Goal: Task Accomplishment & Management: Use online tool/utility

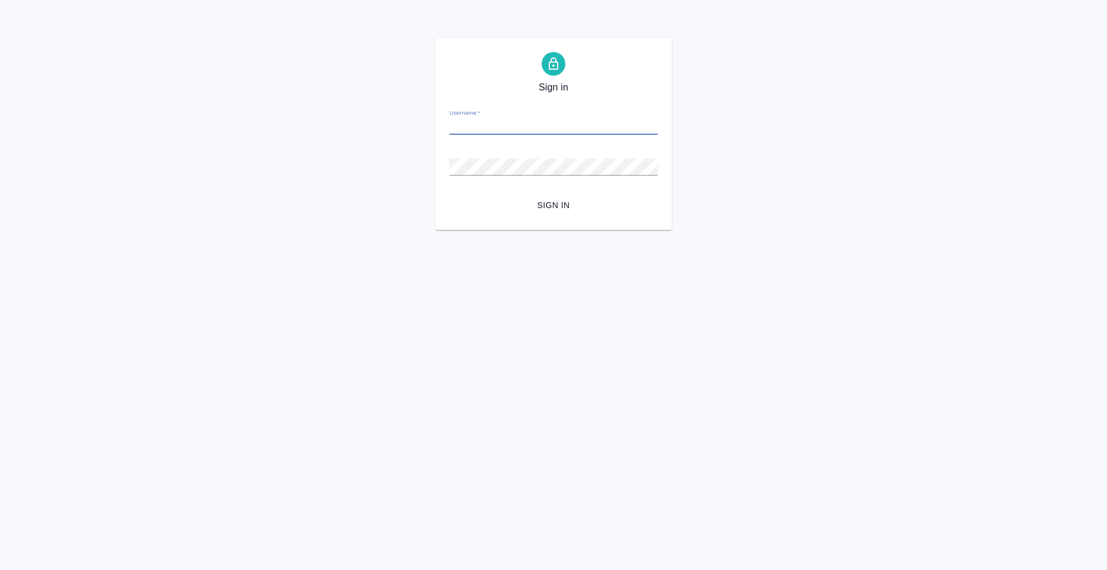
click at [524, 122] on input "Username   *" at bounding box center [554, 126] width 208 height 17
type input "anton.nikiforov@awatera.com"
click at [565, 191] on form "Username   * anton.nikiforov@awatera.com Password   * urlPath   * / Sign in" at bounding box center [554, 157] width 208 height 117
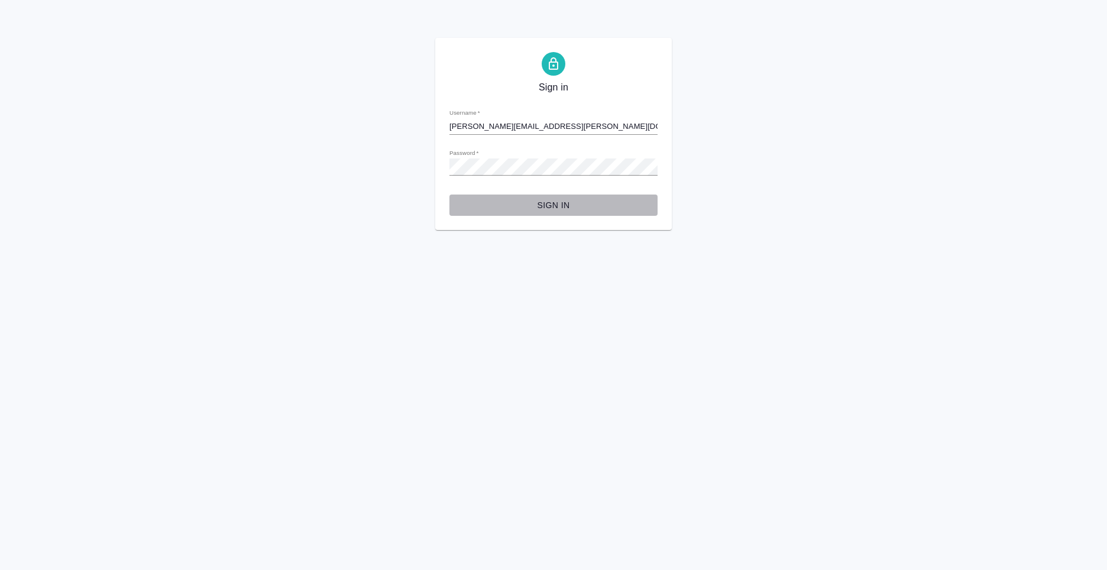
drag, startPoint x: 563, startPoint y: 200, endPoint x: 600, endPoint y: 212, distance: 38.5
click at [563, 201] on span "Sign in" at bounding box center [553, 205] width 189 height 15
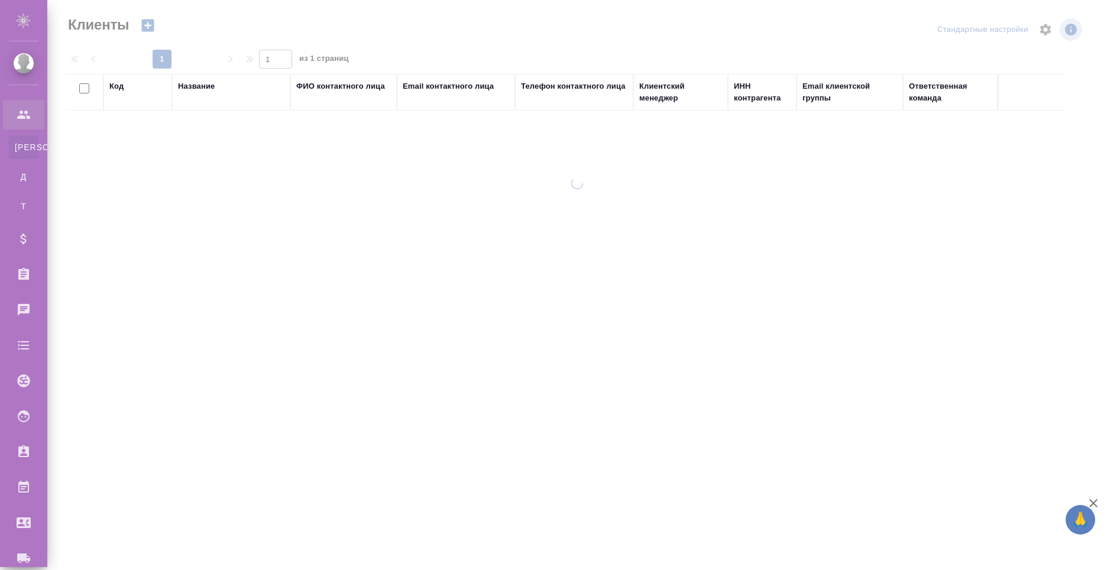
select select "RU"
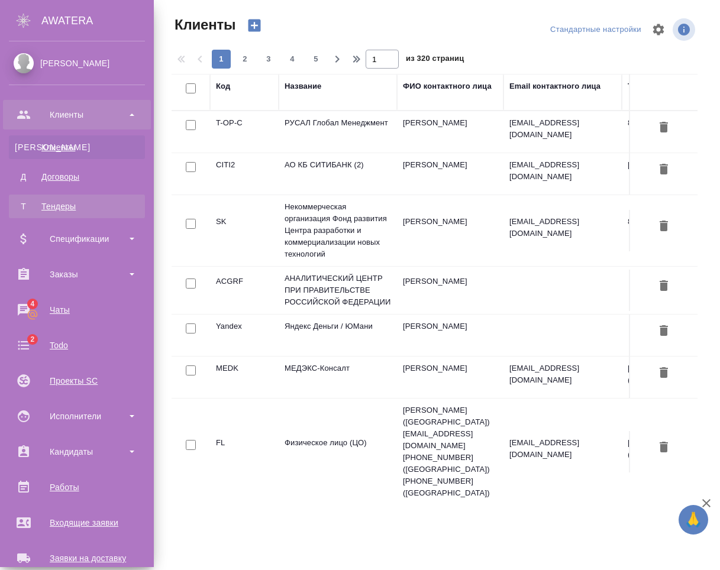
click at [85, 201] on div "Тендеры" at bounding box center [77, 207] width 124 height 12
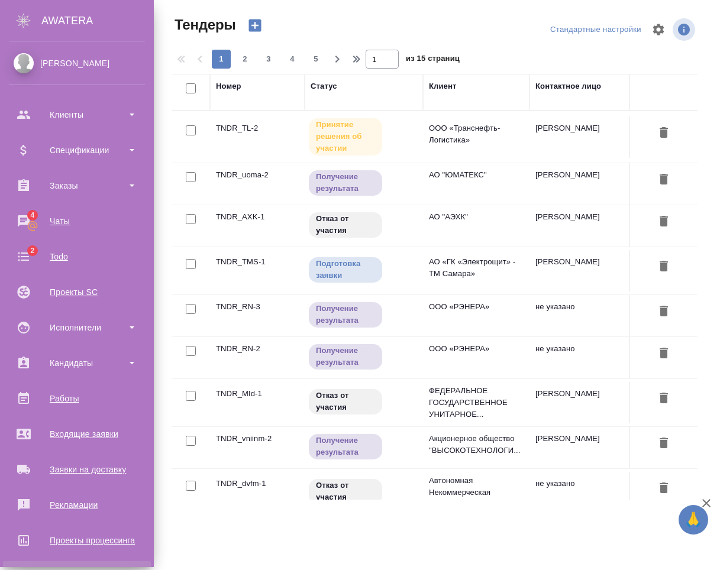
scroll to position [112, 0]
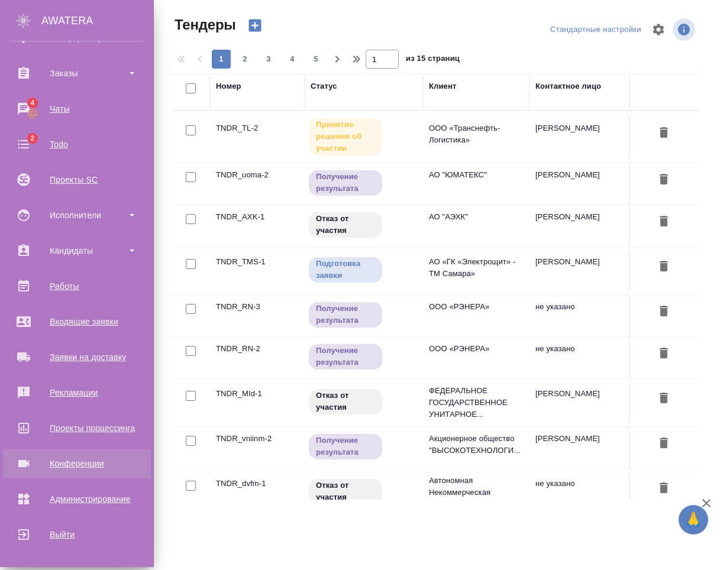
click at [106, 478] on link "Конференции" at bounding box center [77, 464] width 148 height 30
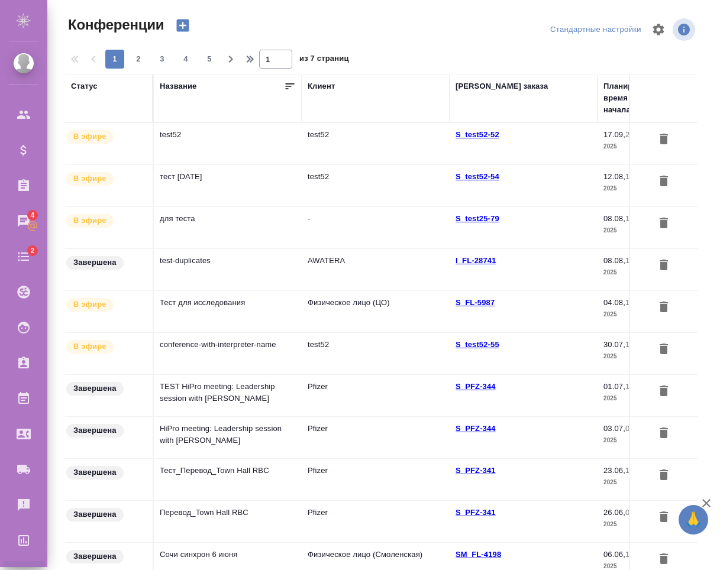
click at [290, 145] on td "test52" at bounding box center [228, 143] width 148 height 41
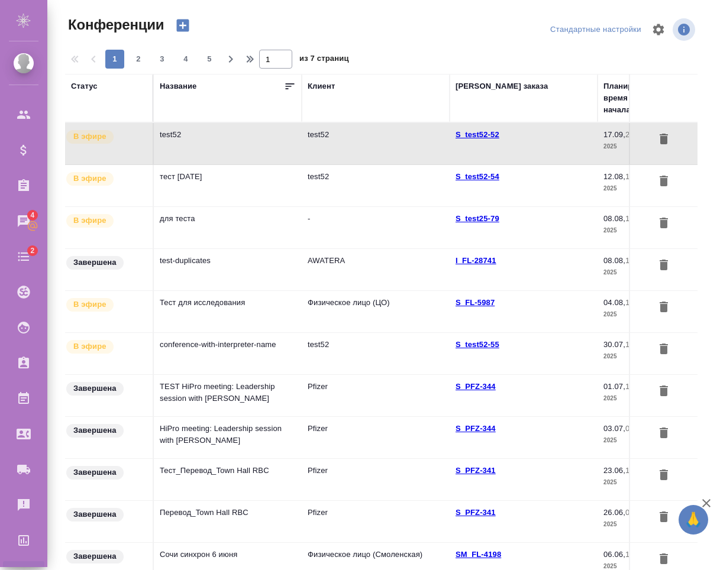
click at [290, 145] on td "test52" at bounding box center [228, 143] width 148 height 41
click at [173, 79] on th "Название" at bounding box center [228, 98] width 148 height 48
click at [181, 87] on div "Название" at bounding box center [178, 86] width 37 height 12
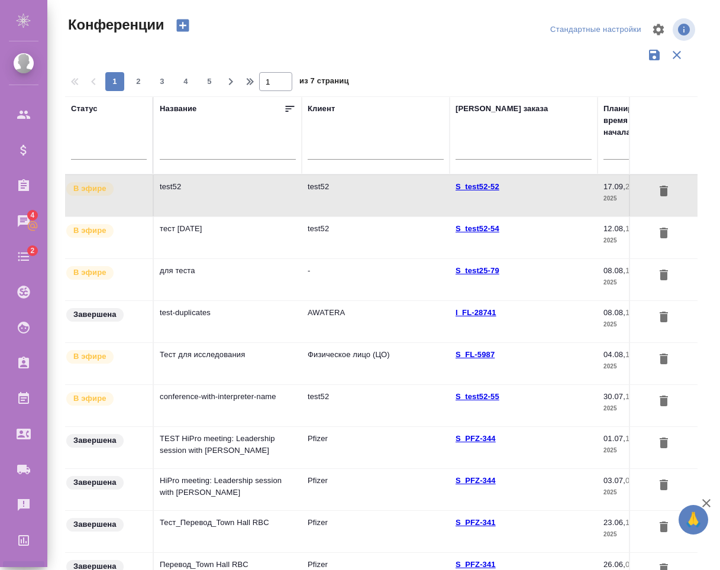
click at [237, 163] on div at bounding box center [228, 152] width 136 height 29
click at [242, 156] on input "text" at bounding box center [228, 151] width 136 height 15
type input "T"
type input "N"
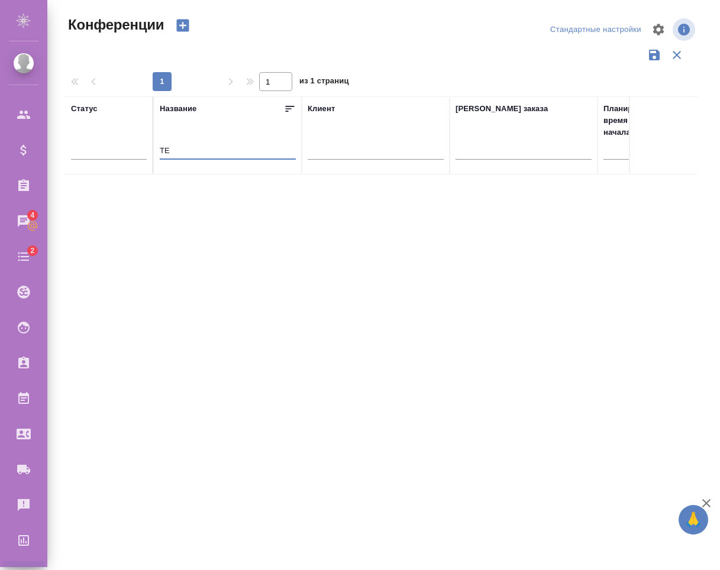
type input "Т"
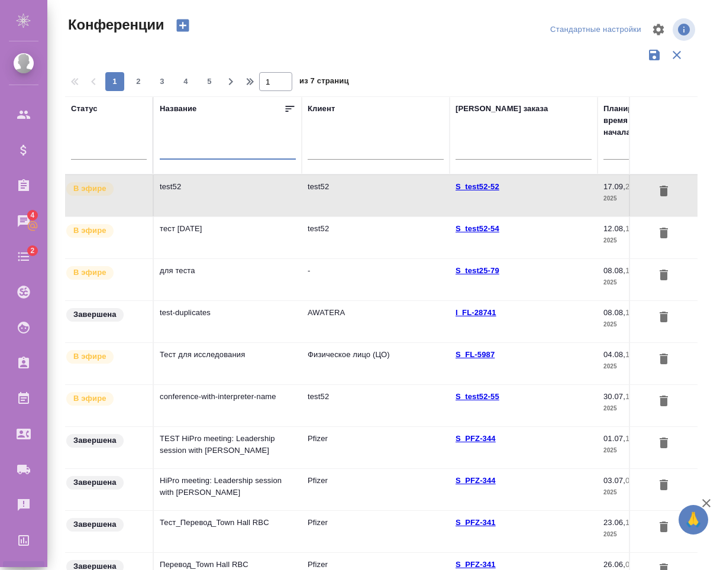
click at [216, 147] on input "text" at bounding box center [228, 151] width 136 height 15
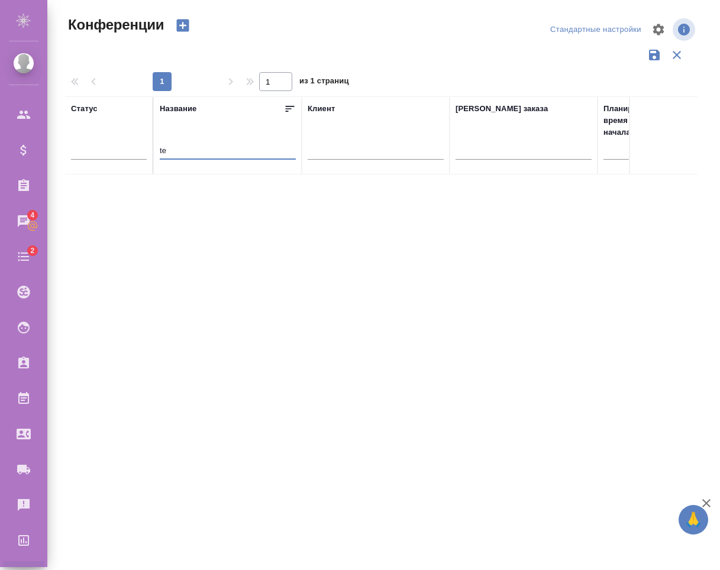
type input "t"
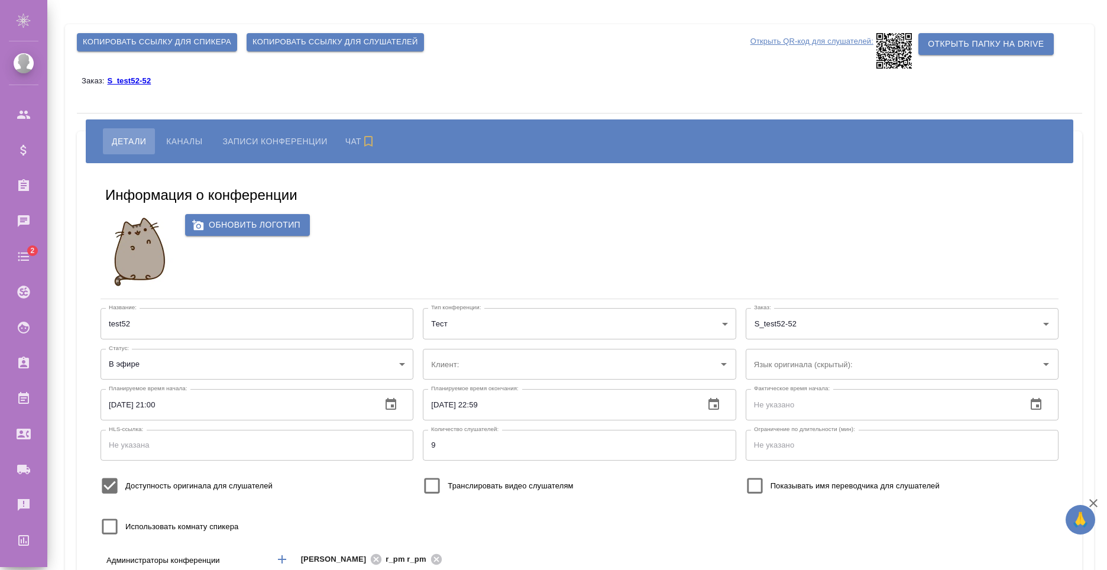
type input "test52"
click at [290, 138] on span "Записи конференции" at bounding box center [272, 141] width 105 height 14
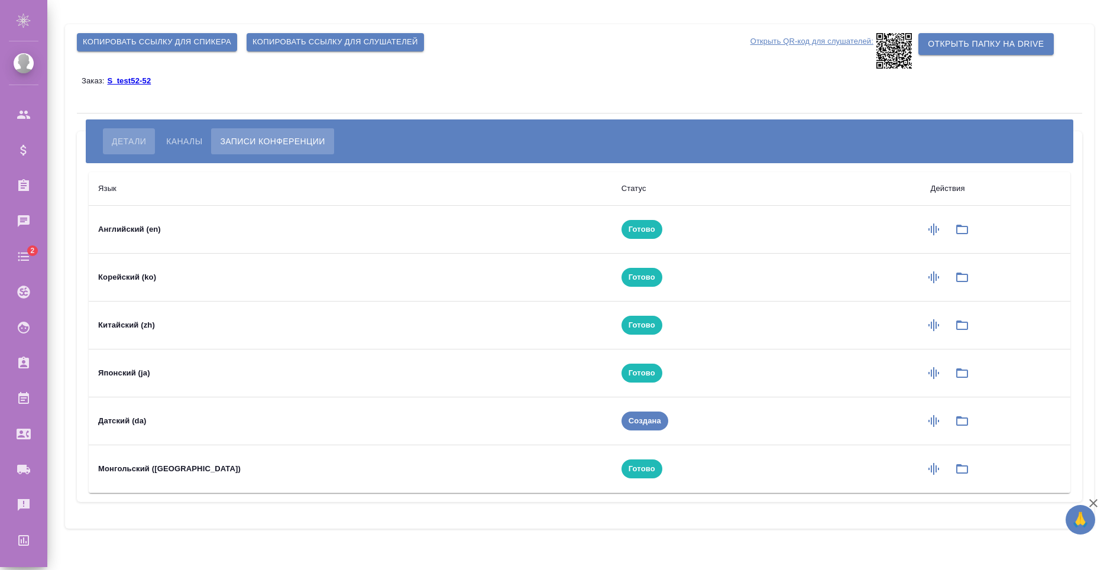
click at [131, 141] on span "Детали" at bounding box center [129, 141] width 34 height 14
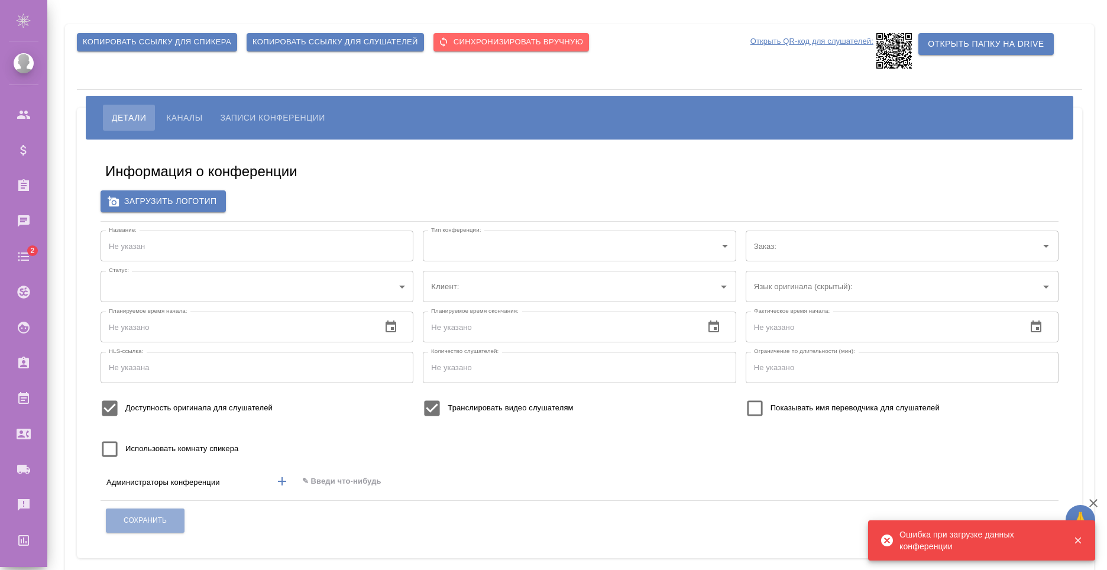
click at [632, 517] on div "Сохранить" at bounding box center [579, 521] width 949 height 30
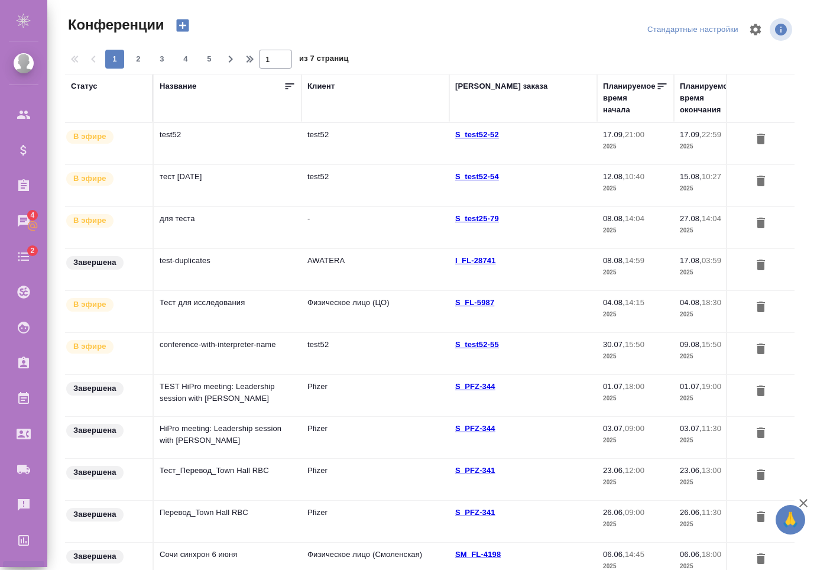
click at [227, 142] on td "test52" at bounding box center [228, 143] width 148 height 41
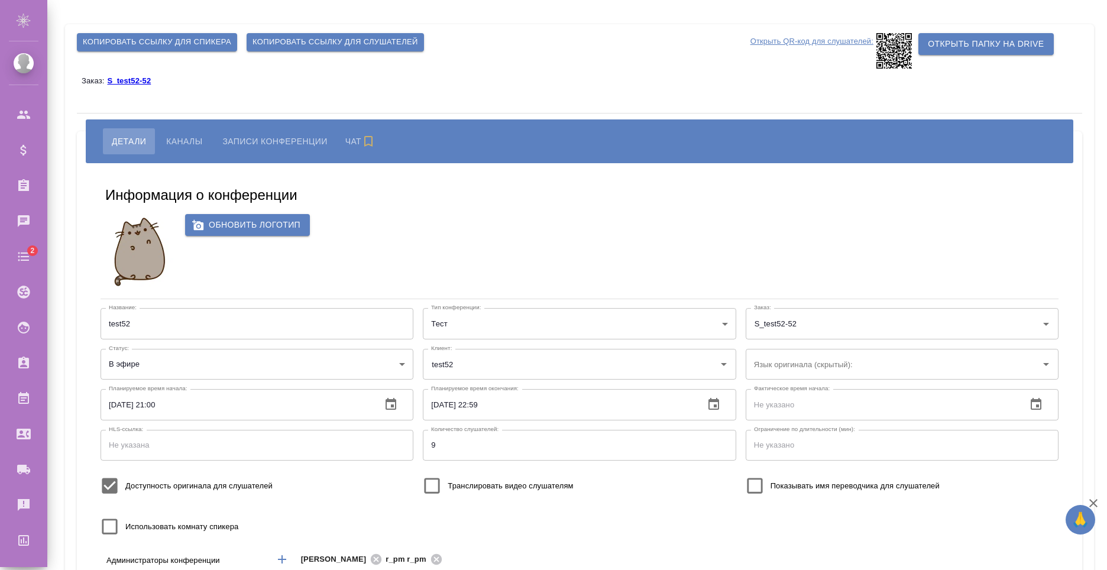
type input "test52"
click at [299, 38] on span "Копировать ссылку для слушателей" at bounding box center [336, 42] width 166 height 14
